Goal: Transaction & Acquisition: Obtain resource

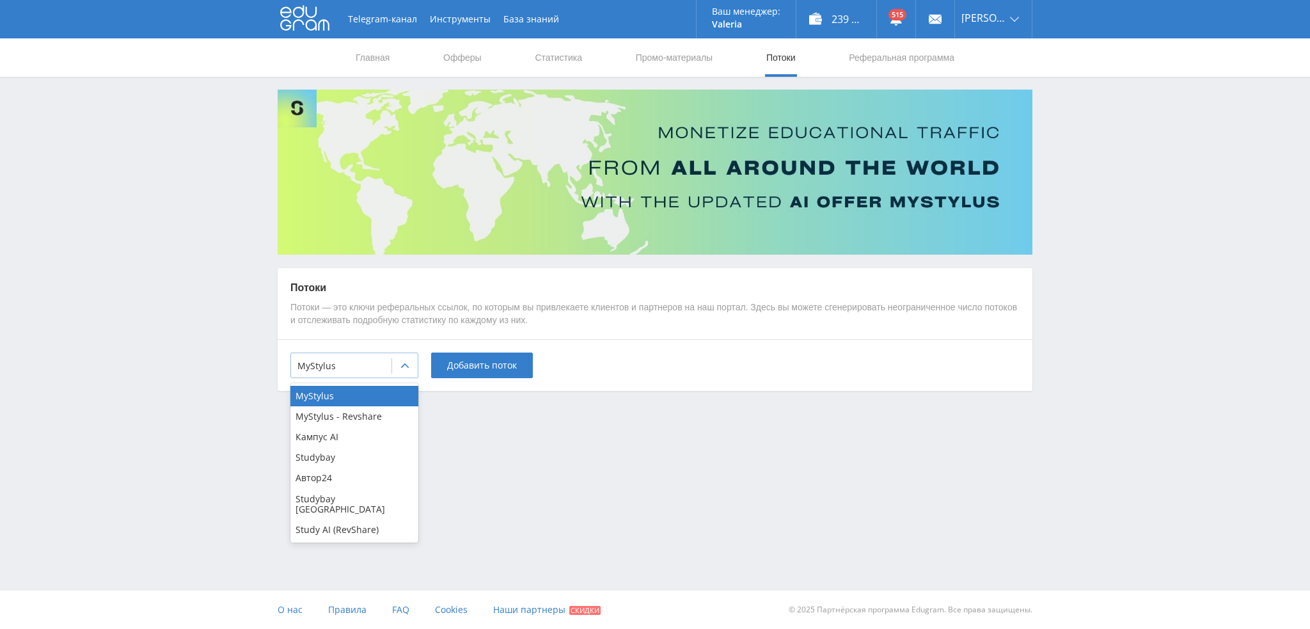
click at [354, 360] on div at bounding box center [341, 366] width 88 height 13
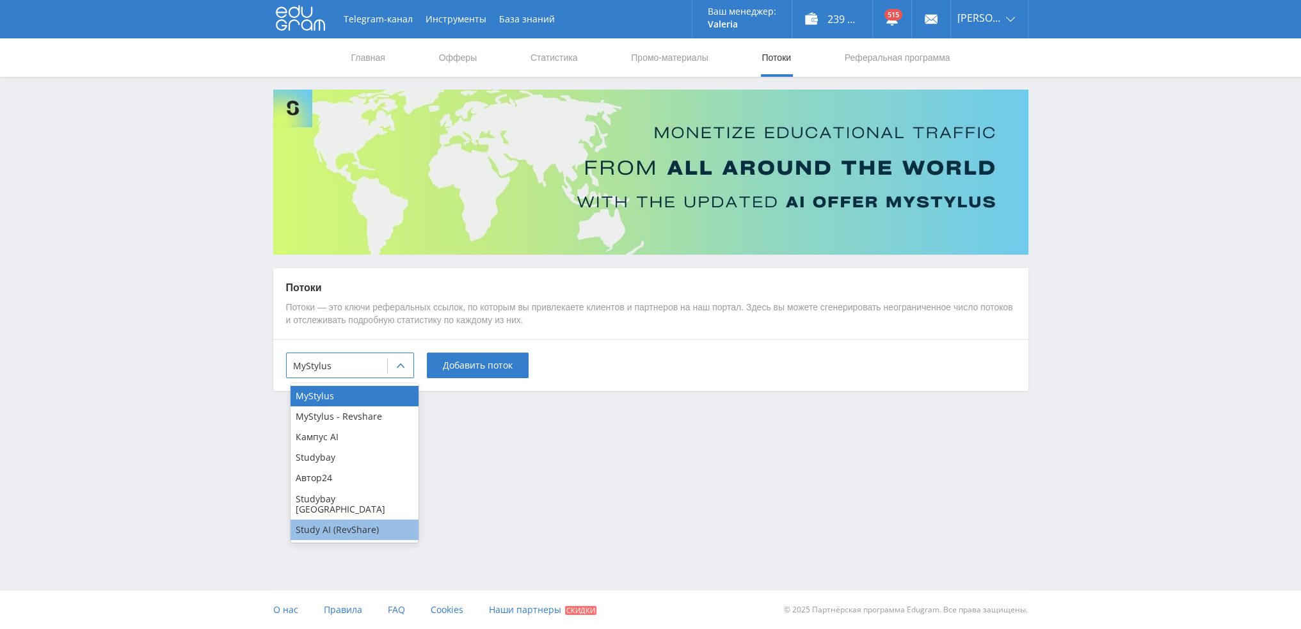
click at [336, 519] on div "Study AI (RevShare)" at bounding box center [354, 529] width 128 height 20
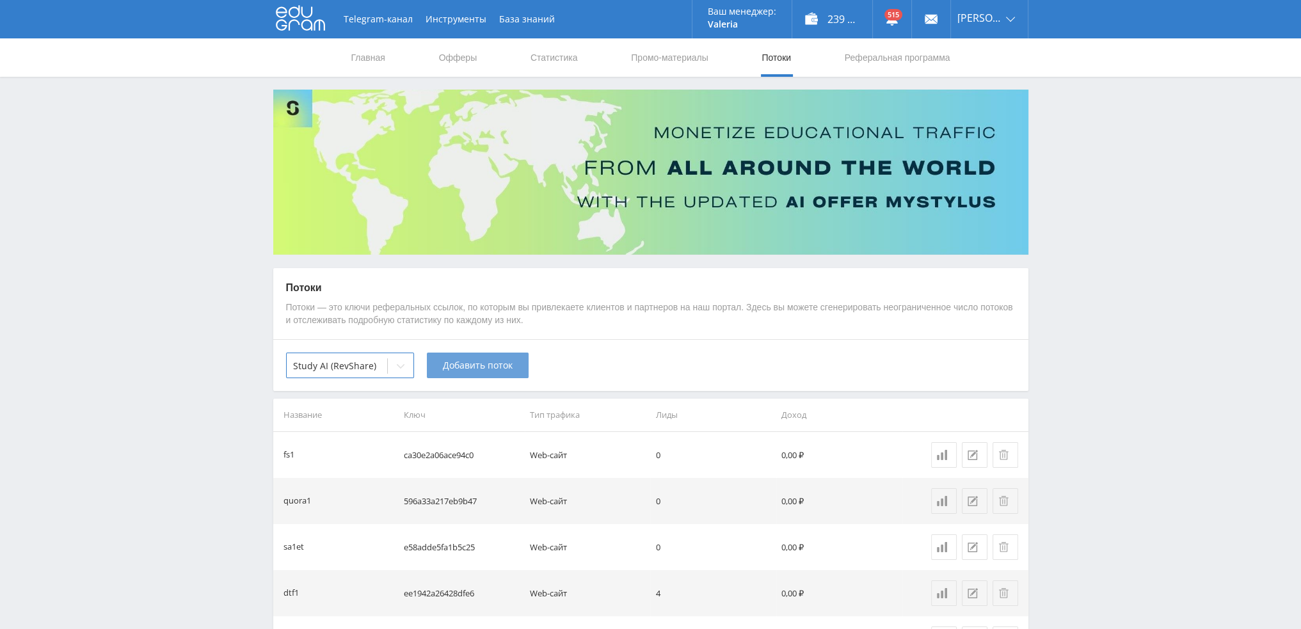
click at [479, 370] on span "Добавить поток" at bounding box center [478, 365] width 70 height 10
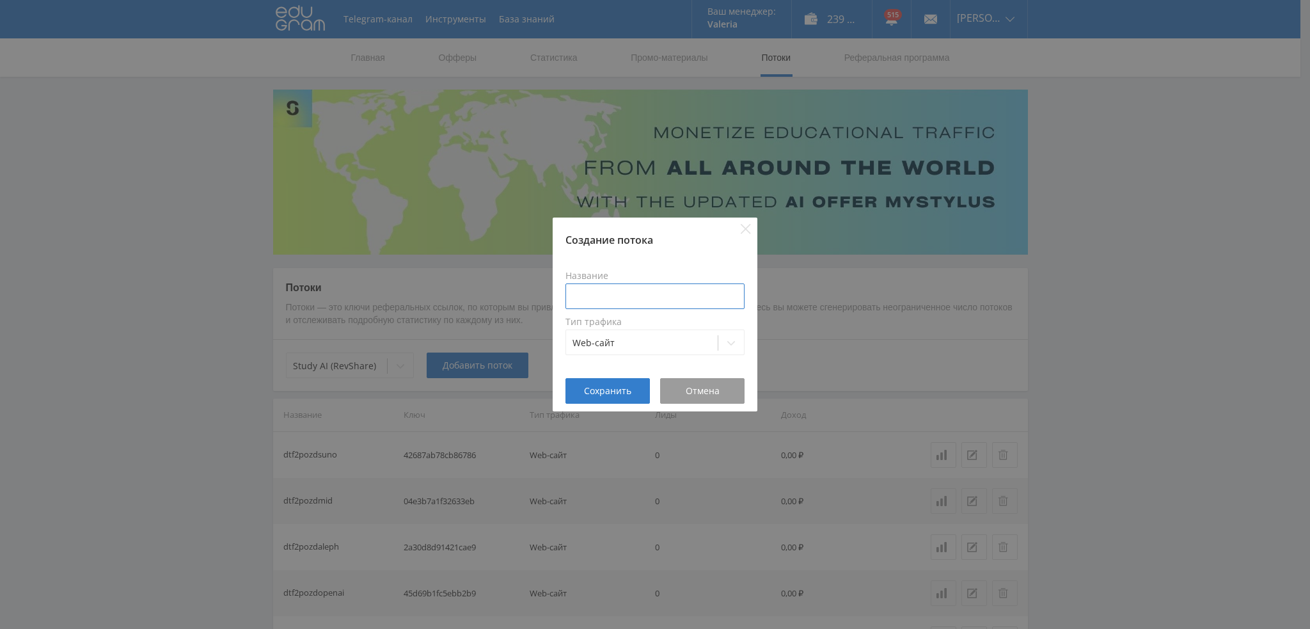
click at [619, 287] on input at bounding box center [654, 296] width 179 height 26
type input "dtf1animenano"
click at [607, 393] on span "Сохранить" at bounding box center [607, 391] width 47 height 10
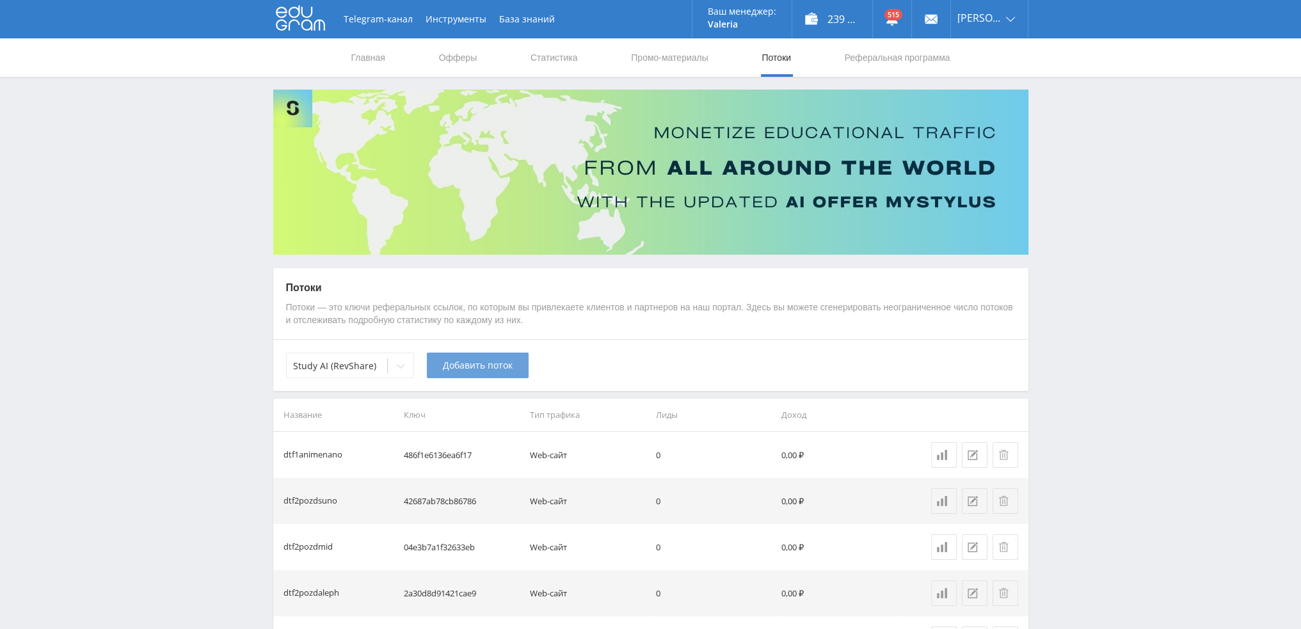
click at [462, 364] on span "Добавить поток" at bounding box center [478, 365] width 70 height 10
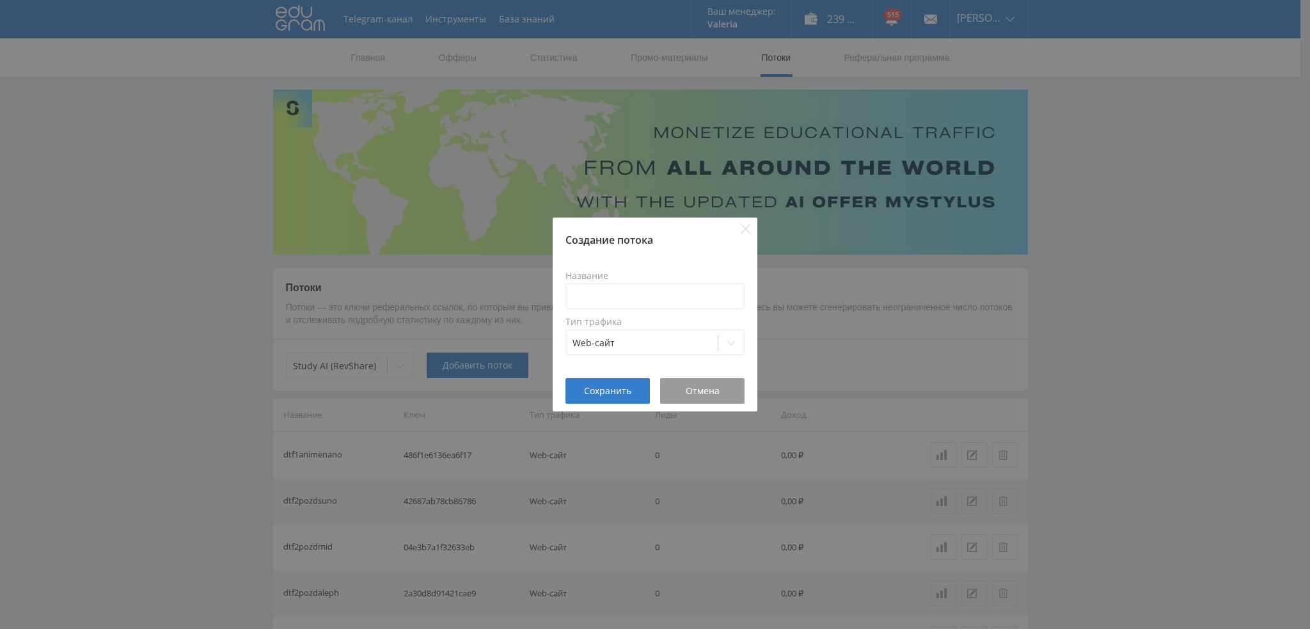
click at [493, 304] on div "Создание потока Название Тип трафика Web-сайт Сохранить Отмена" at bounding box center [655, 314] width 1310 height 629
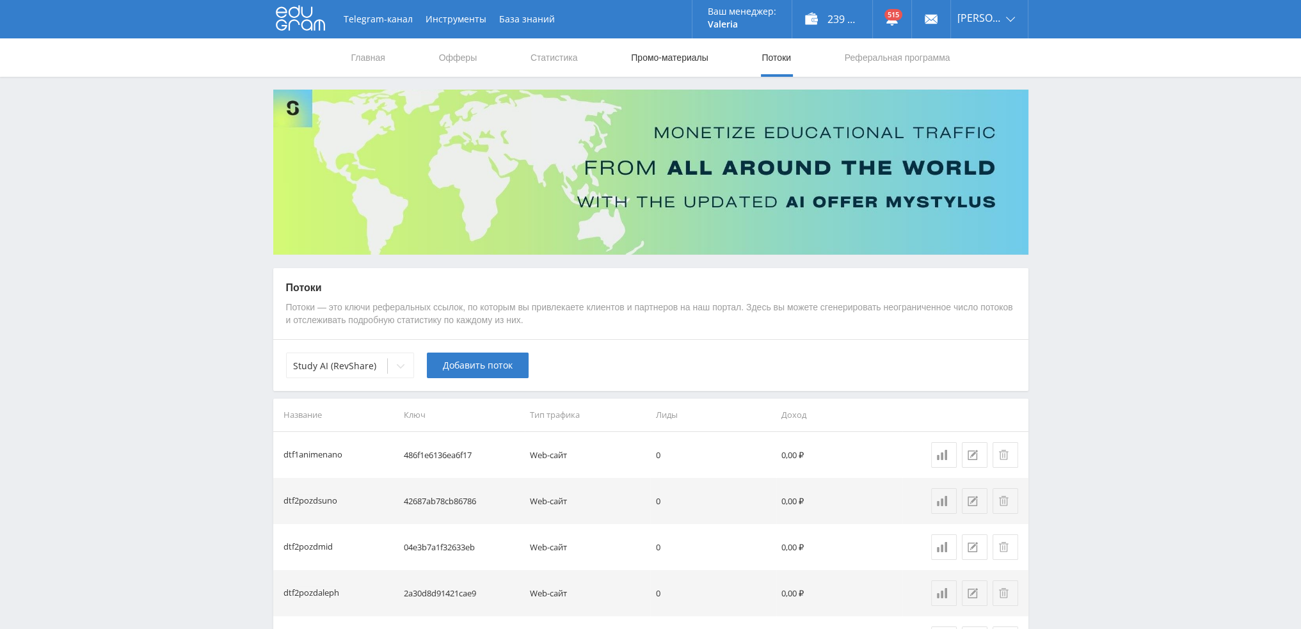
drag, startPoint x: 676, startPoint y: 53, endPoint x: 665, endPoint y: 72, distance: 21.2
click at [676, 53] on link "Промо-материалы" at bounding box center [668, 57] width 79 height 38
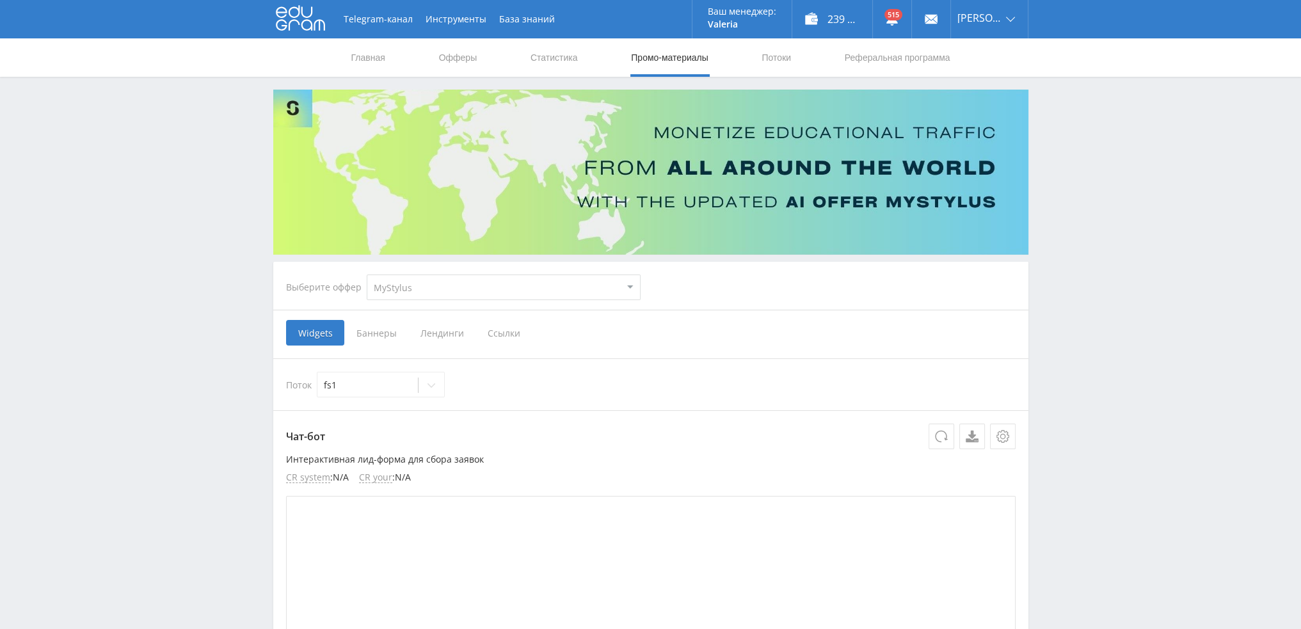
click at [456, 280] on select "MyStylus MyStylus - Revshare Кампус AI Studybay Автор24 Studybay [GEOGRAPHIC_DA…" at bounding box center [504, 287] width 274 height 26
select select "376"
click at [367, 274] on select "MyStylus MyStylus - Revshare Кампус AI Studybay Автор24 Studybay [GEOGRAPHIC_DA…" at bounding box center [504, 287] width 274 height 26
select select "376"
click at [377, 332] on span "Ссылки" at bounding box center [372, 333] width 57 height 26
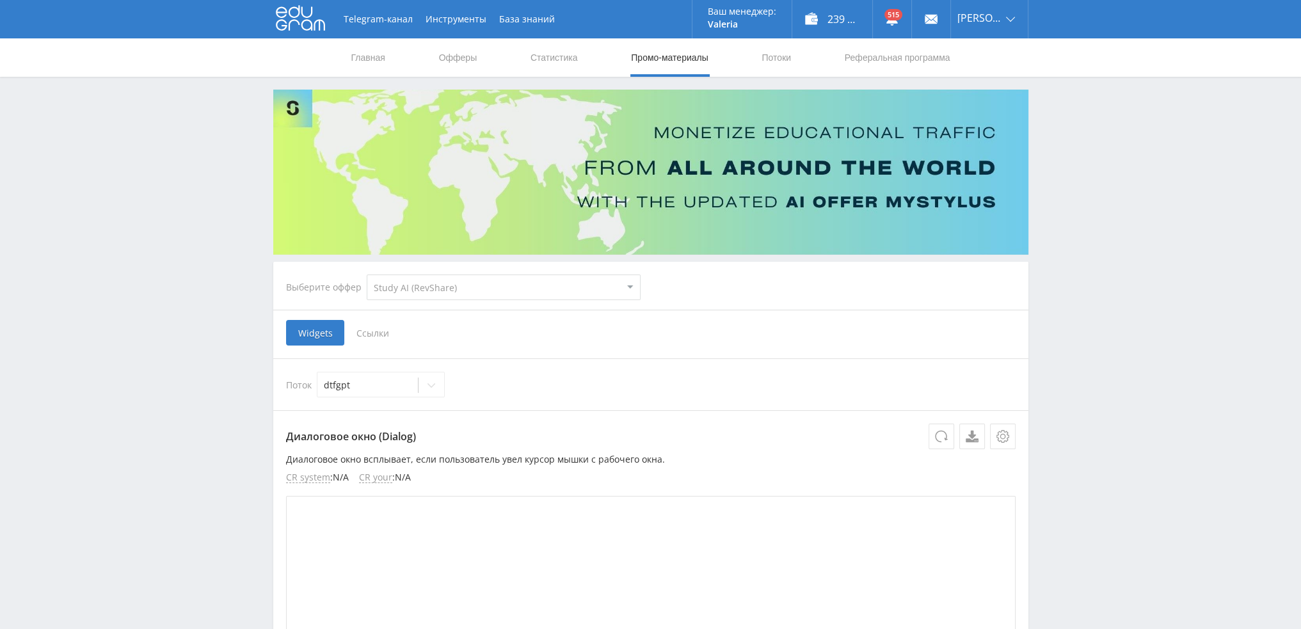
click at [0, 0] on input "Ссылки" at bounding box center [0, 0] width 0 height 0
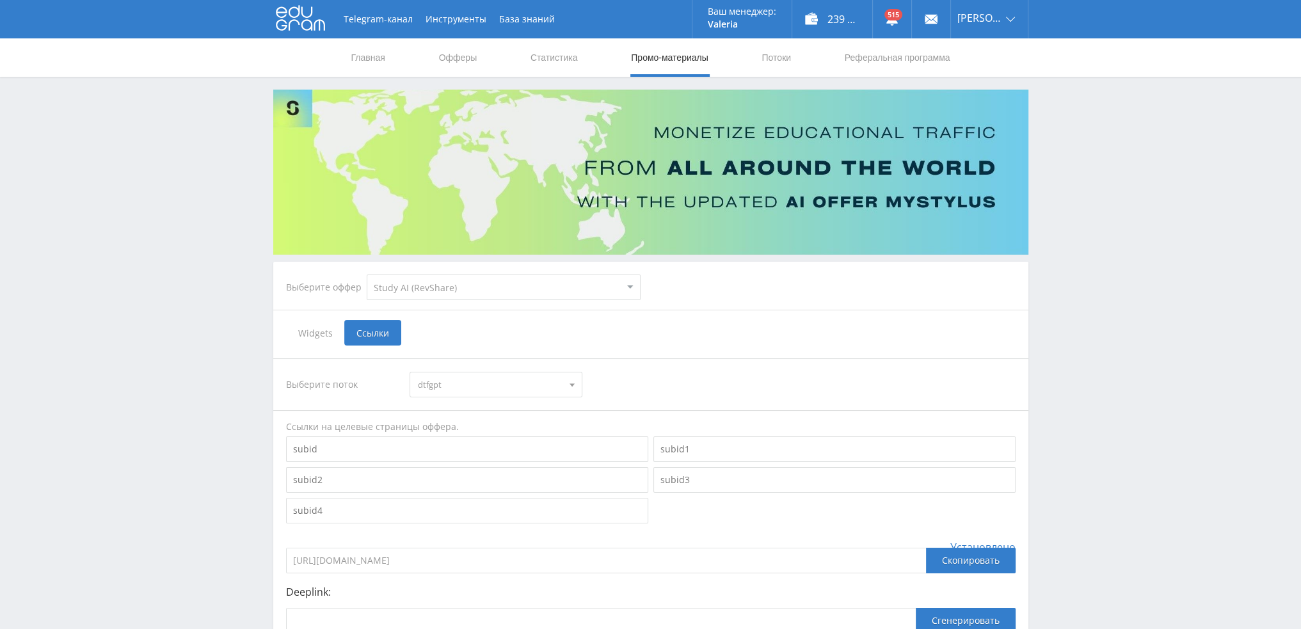
click at [481, 381] on span "dtfgpt" at bounding box center [490, 384] width 145 height 24
click at [480, 424] on button "dtf1animenano" at bounding box center [495, 423] width 171 height 18
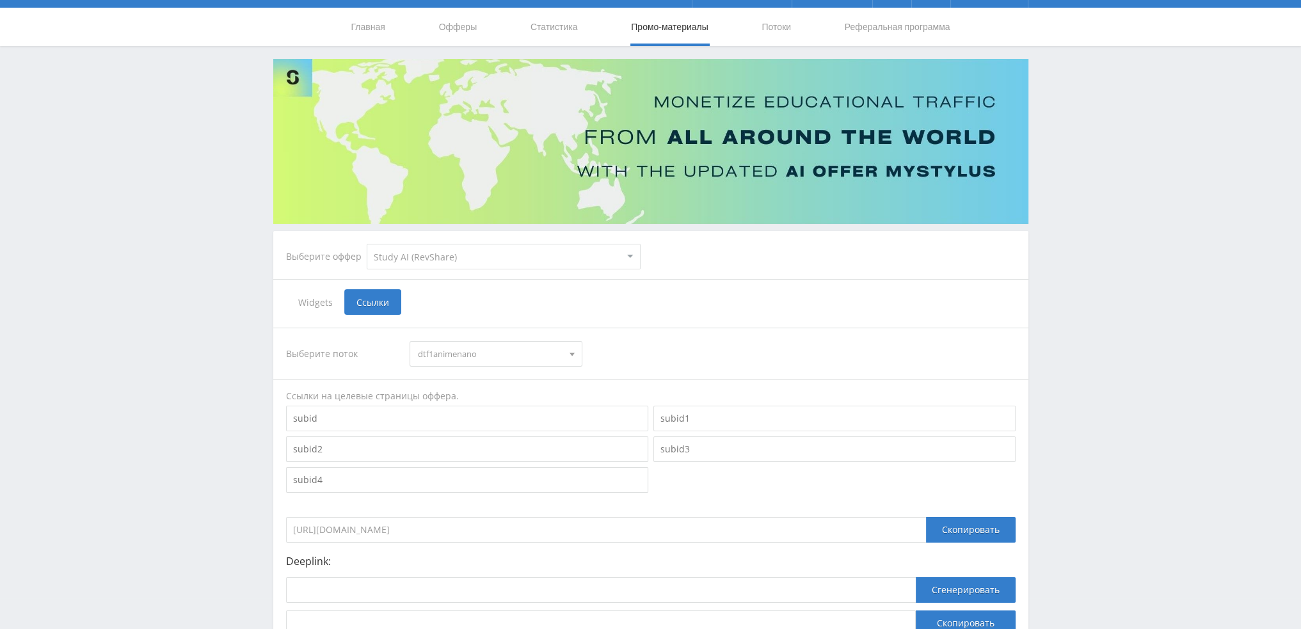
scroll to position [128, 0]
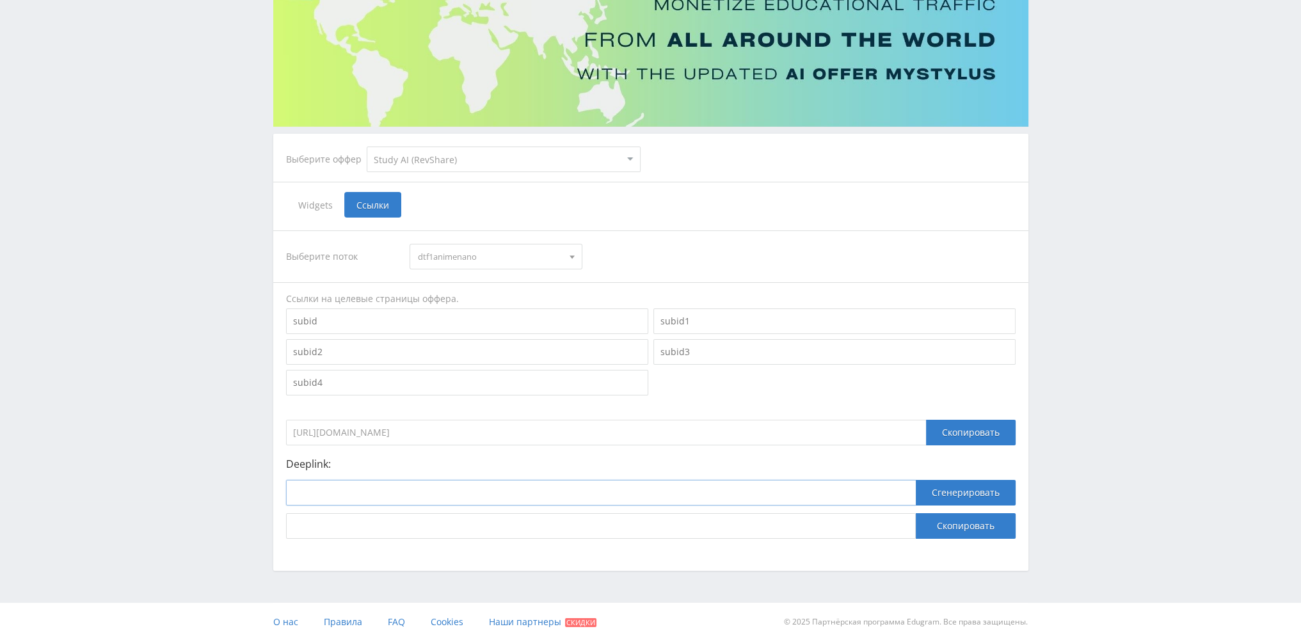
click at [559, 495] on input at bounding box center [600, 493] width 629 height 26
paste input "[URL]"
type input "[URL]"
click at [967, 491] on button "Сгенерировать" at bounding box center [965, 493] width 100 height 26
click at [961, 521] on button "Скопировать" at bounding box center [965, 526] width 100 height 26
